Goal: Task Accomplishment & Management: Manage account settings

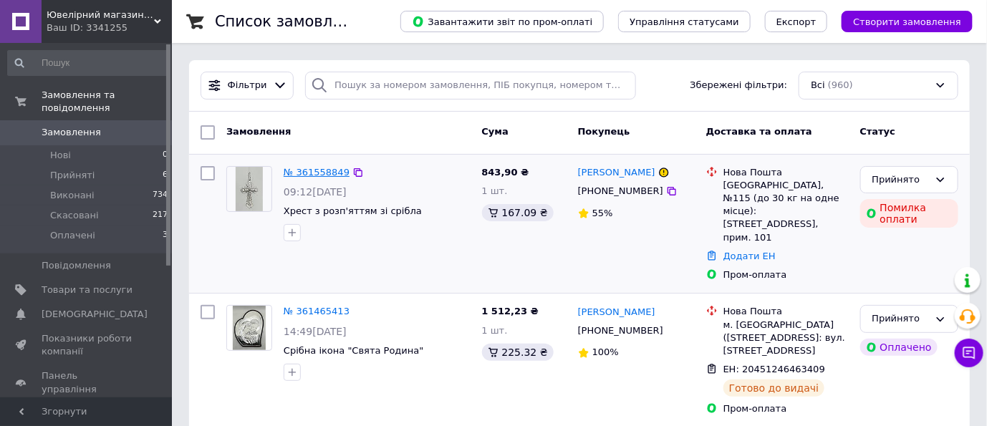
click at [293, 168] on link "№ 361558849" at bounding box center [317, 172] width 66 height 11
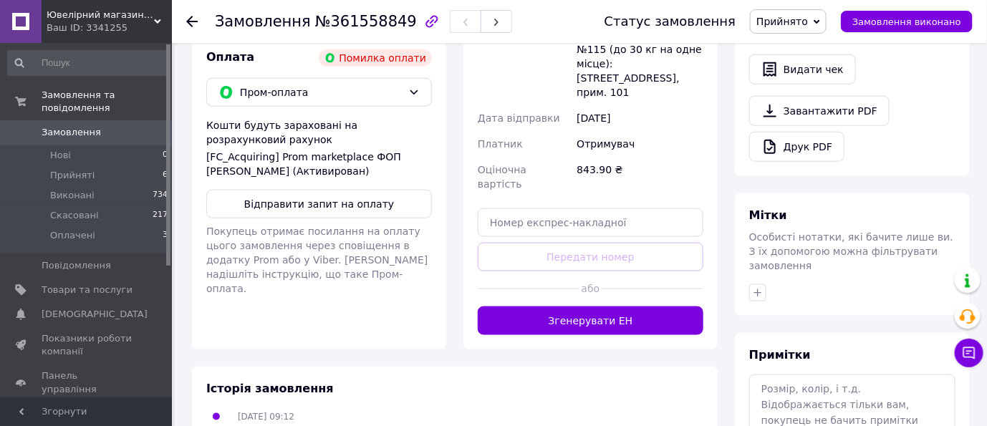
scroll to position [518, 0]
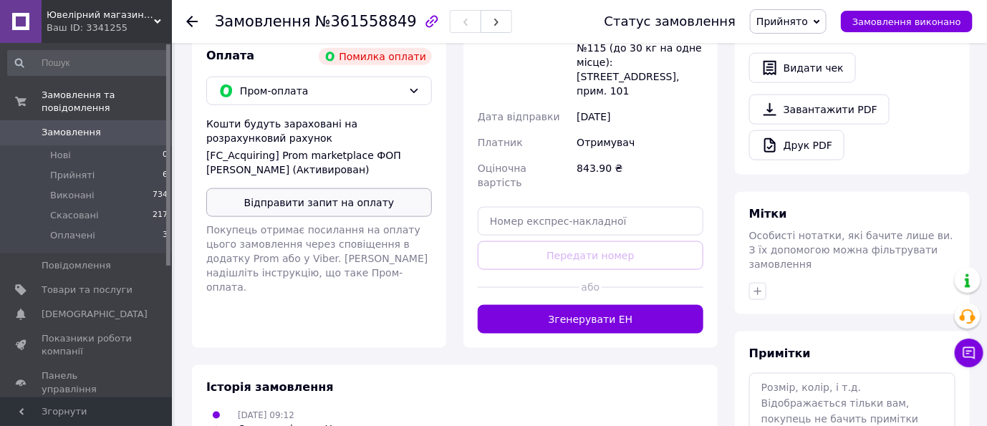
click at [325, 188] on button "Відправити запит на оплату" at bounding box center [319, 202] width 226 height 29
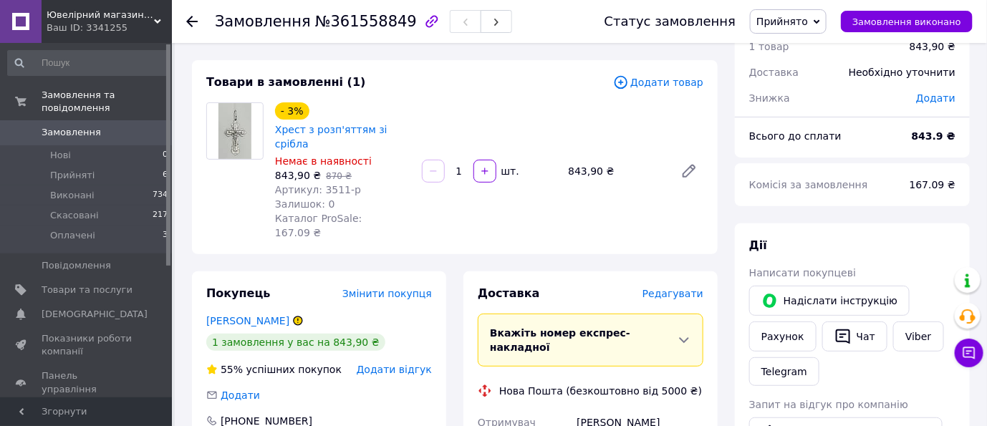
scroll to position [0, 0]
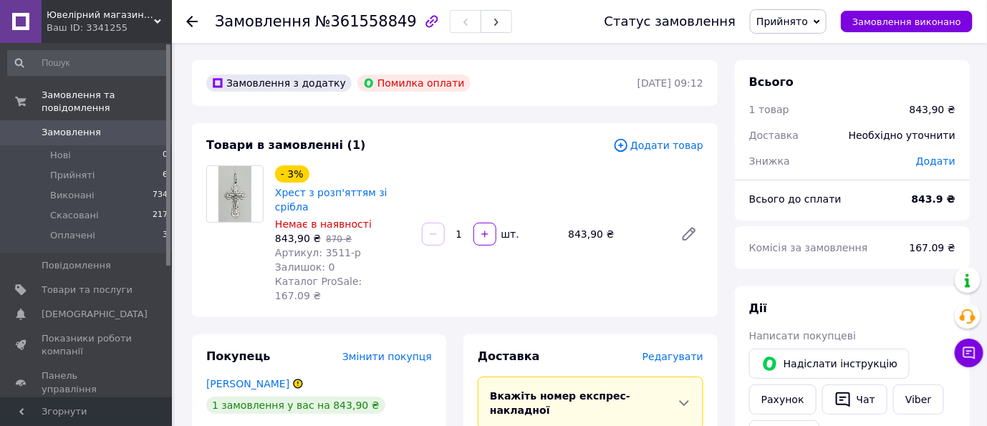
click at [195, 16] on icon at bounding box center [191, 21] width 11 height 11
